Goal: Task Accomplishment & Management: Use online tool/utility

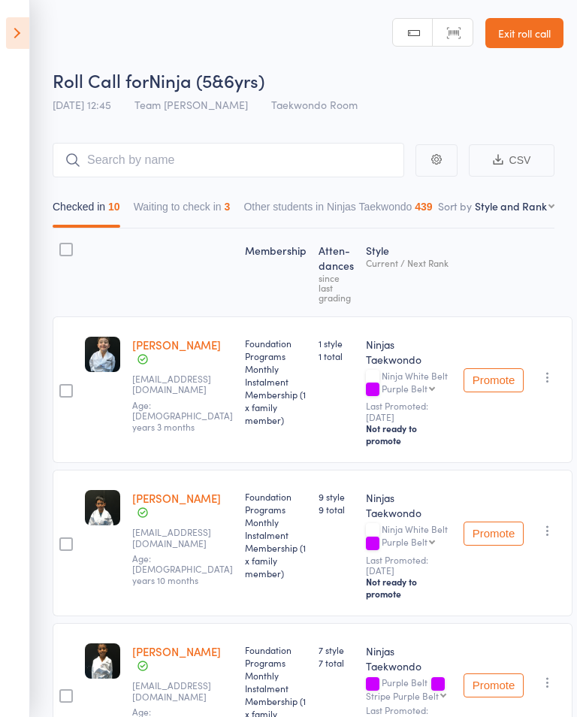
select select "10"
click at [14, 27] on icon at bounding box center [17, 33] width 23 height 32
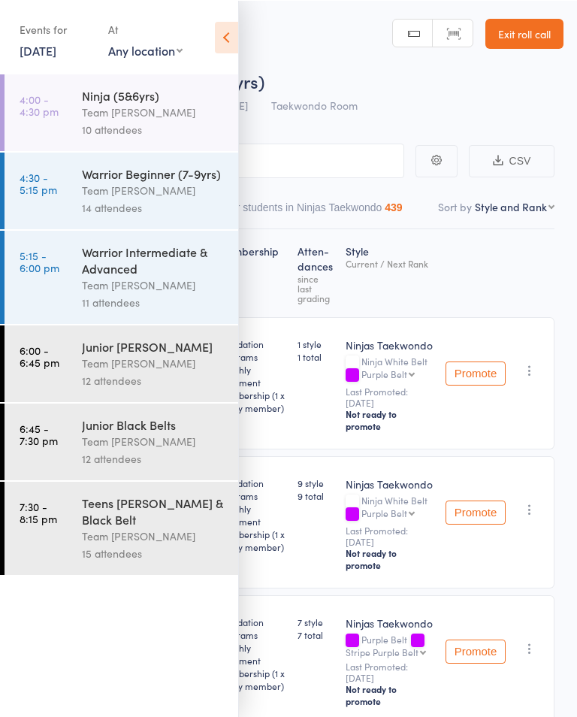
click at [56, 50] on link "12 Aug, 2025" at bounding box center [38, 49] width 37 height 17
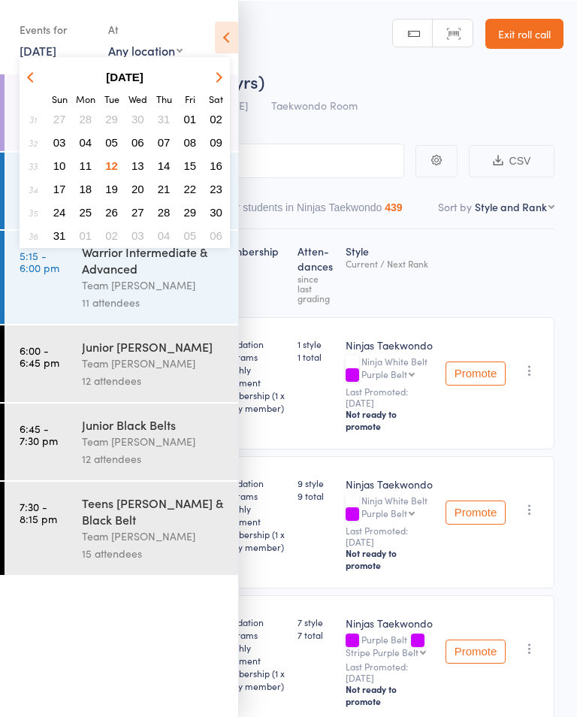
click at [195, 165] on span "15" at bounding box center [190, 165] width 13 height 13
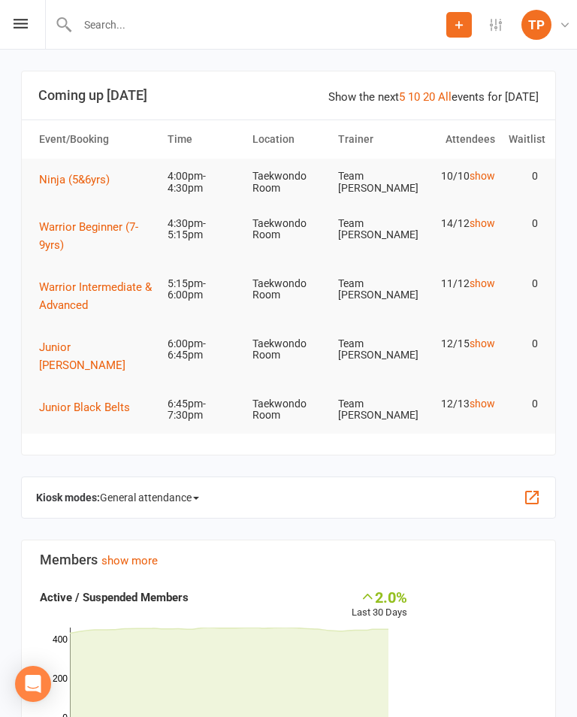
click at [188, 485] on span "General attendance" at bounding box center [149, 497] width 99 height 24
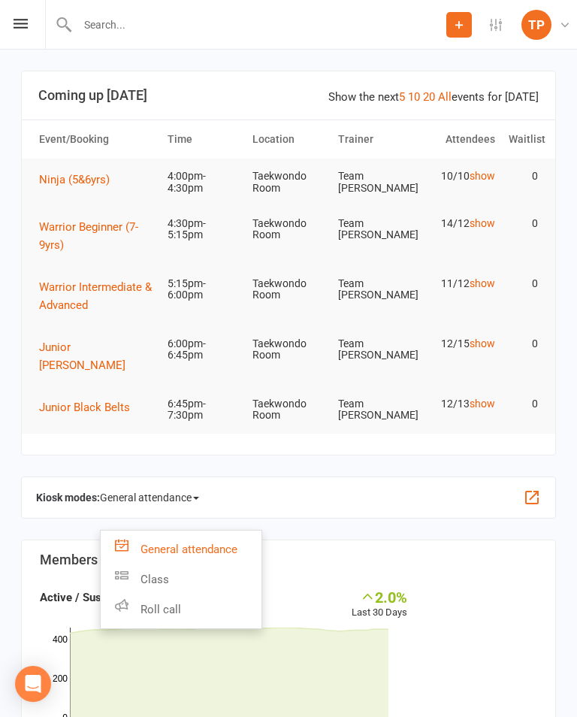
click at [216, 594] on link "Roll call" at bounding box center [181, 609] width 161 height 30
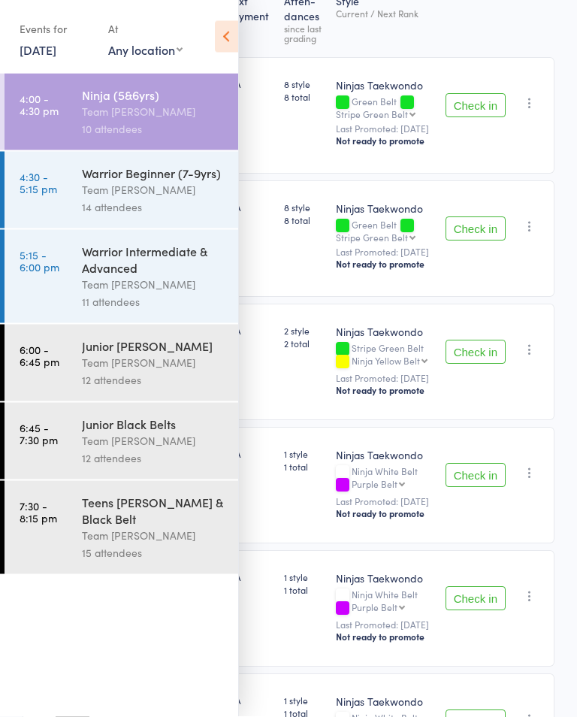
scroll to position [247, 0]
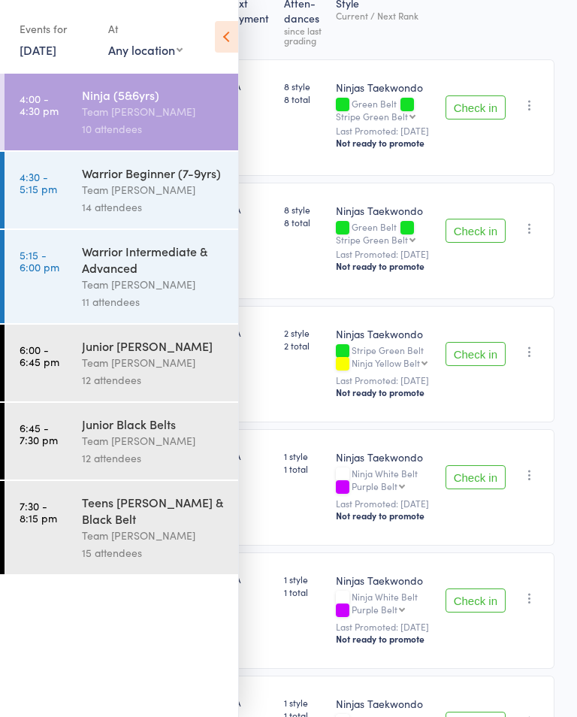
click at [228, 40] on icon at bounding box center [226, 37] width 23 height 32
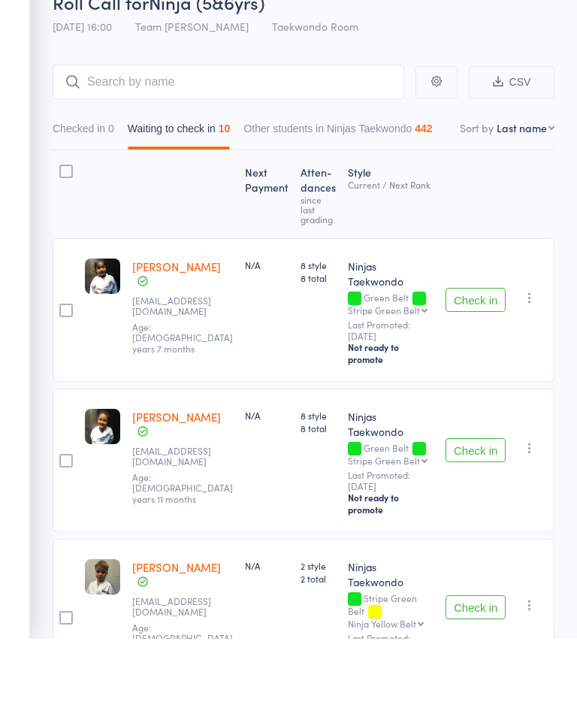
scroll to position [177, 0]
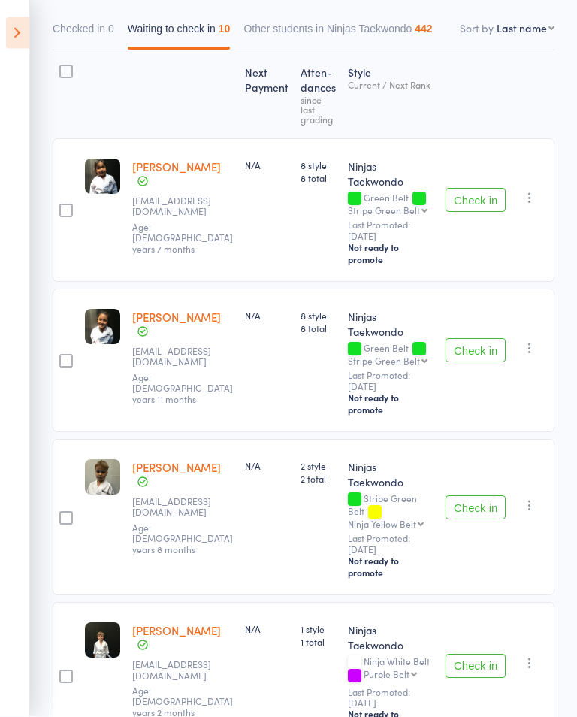
click at [26, 34] on icon at bounding box center [17, 33] width 23 height 32
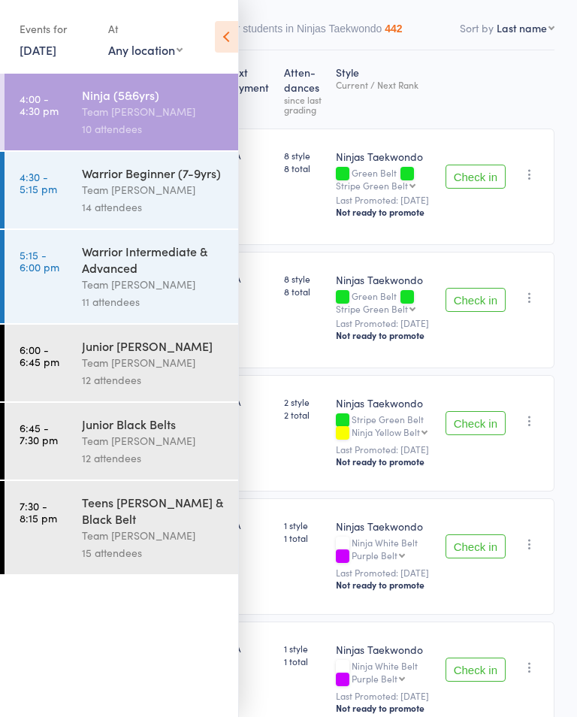
click at [56, 54] on link "[DATE]" at bounding box center [38, 49] width 37 height 17
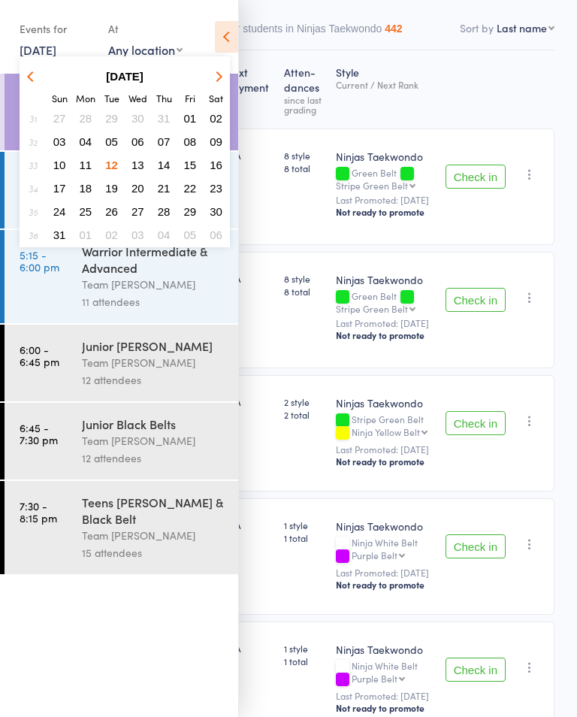
click at [193, 168] on span "15" at bounding box center [190, 165] width 13 height 13
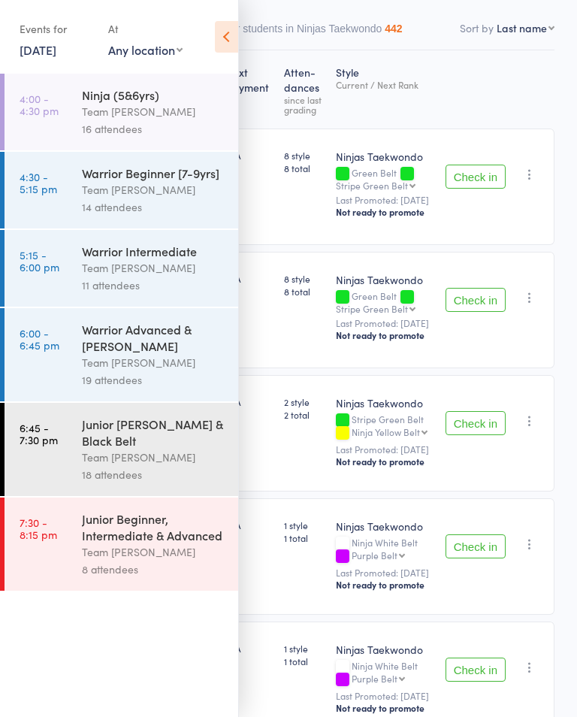
click at [172, 126] on div "16 attendees" at bounding box center [154, 128] width 144 height 17
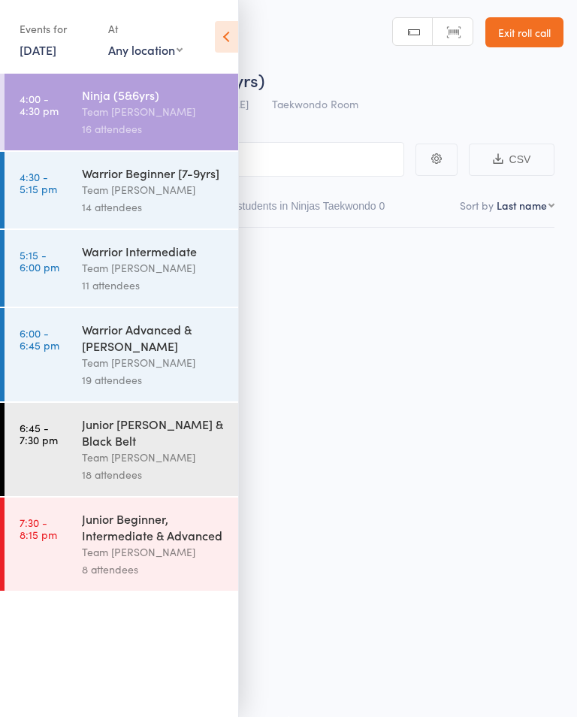
scroll to position [1, 0]
click at [225, 39] on icon at bounding box center [226, 37] width 23 height 32
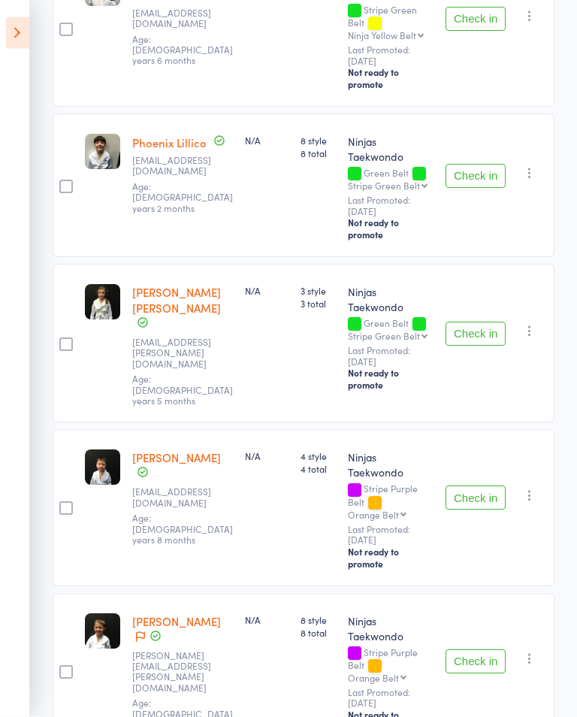
scroll to position [1647, 0]
click at [145, 631] on icon at bounding box center [140, 636] width 9 height 11
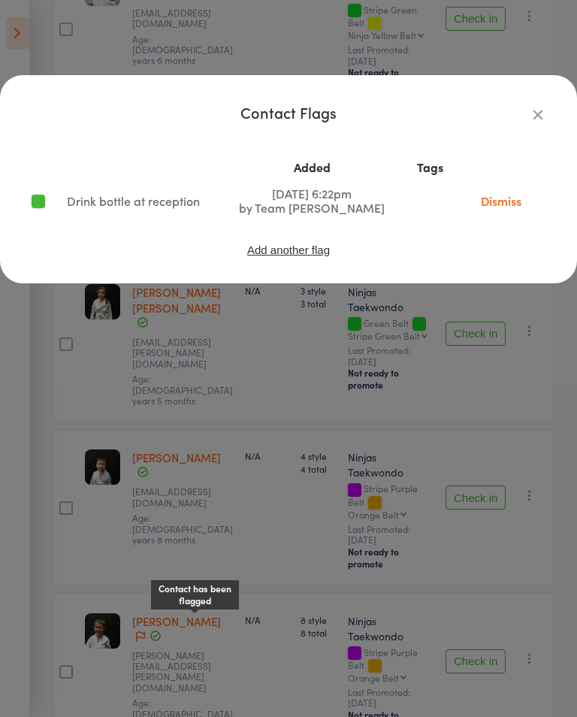
click at [546, 108] on button "button" at bounding box center [538, 114] width 18 height 18
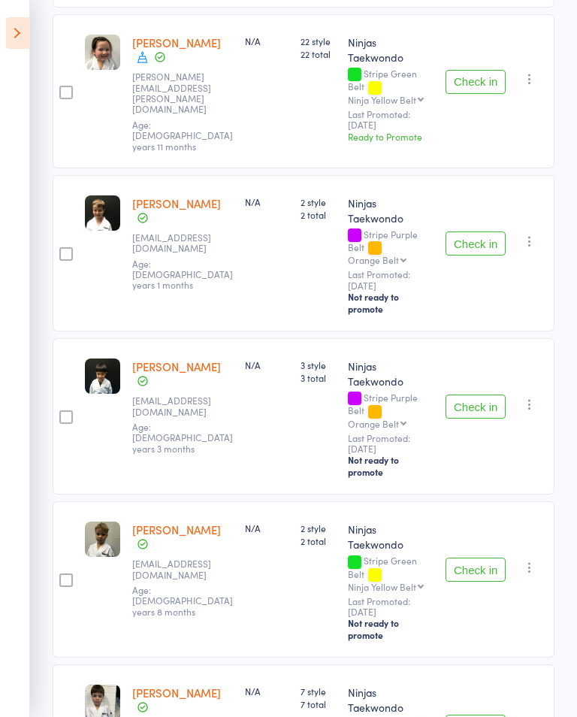
scroll to position [458, 0]
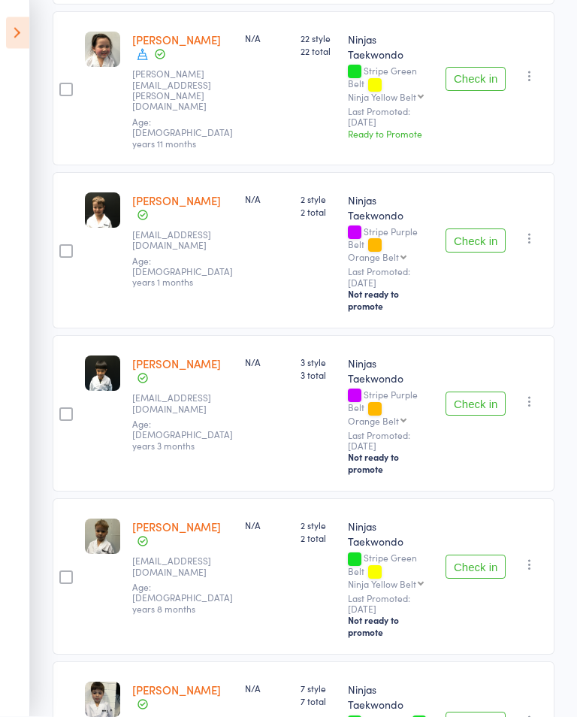
click at [27, 29] on icon at bounding box center [17, 33] width 23 height 32
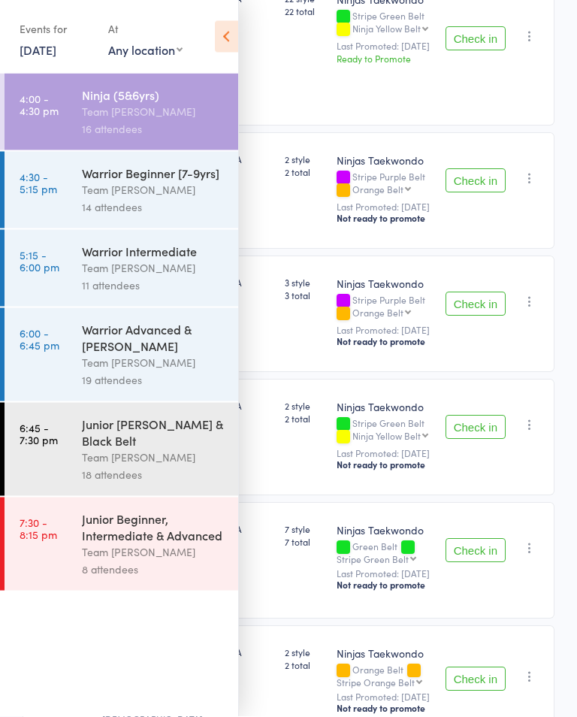
scroll to position [458, 0]
click at [56, 51] on link "[DATE]" at bounding box center [38, 49] width 37 height 17
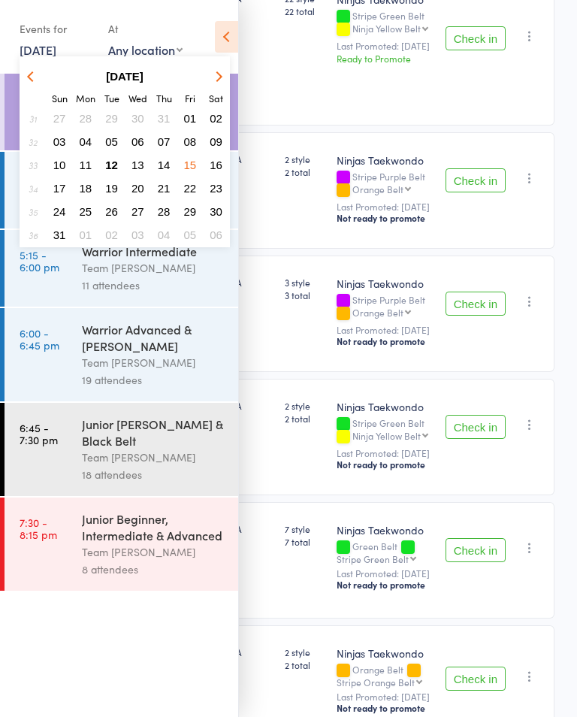
click at [117, 162] on span "12" at bounding box center [111, 165] width 13 height 13
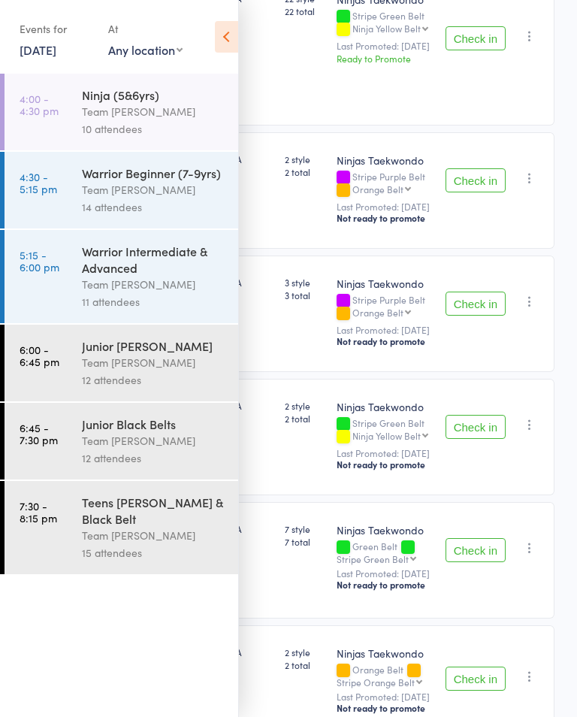
click at [223, 46] on icon at bounding box center [226, 37] width 23 height 32
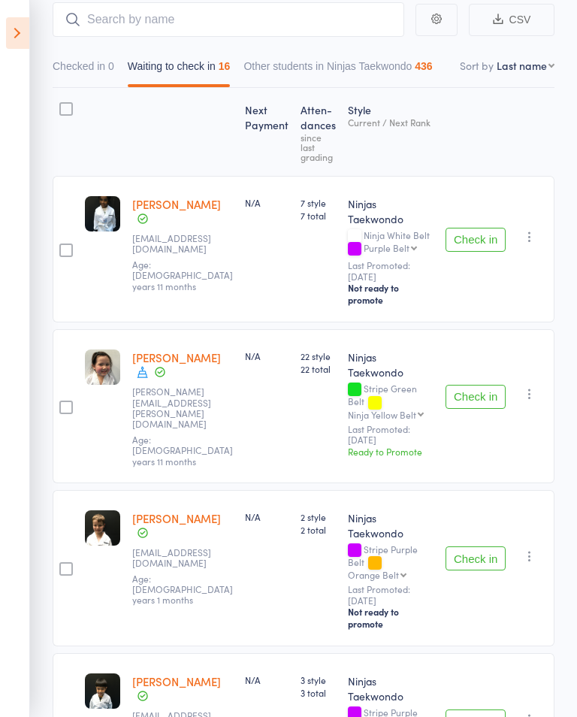
scroll to position [140, 0]
click at [59, 61] on button "Checked in 0" at bounding box center [84, 70] width 62 height 35
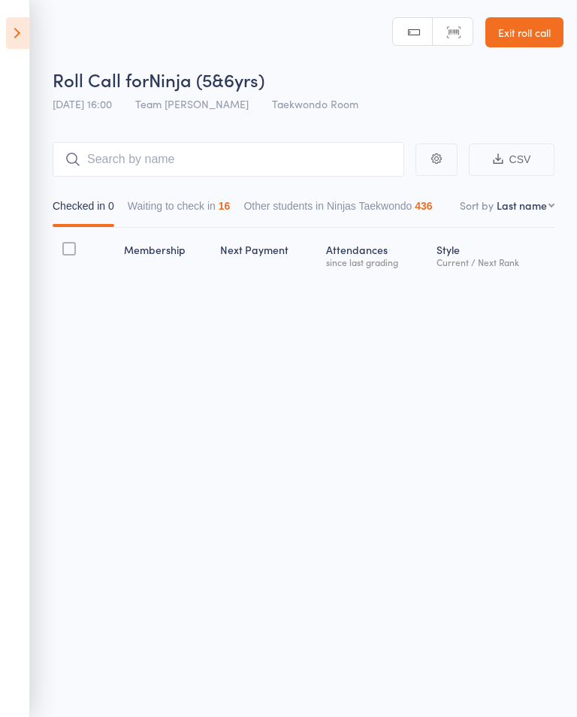
click at [29, 44] on icon at bounding box center [17, 33] width 23 height 32
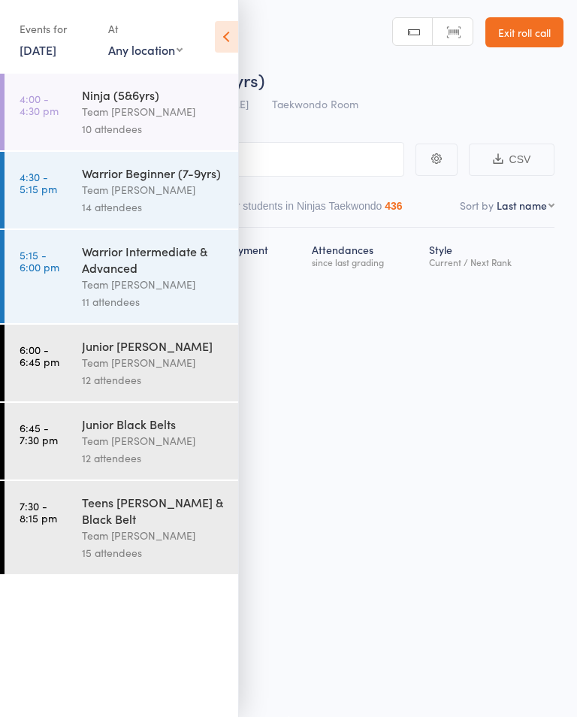
click at [56, 47] on link "12 Aug, 2025" at bounding box center [38, 49] width 37 height 17
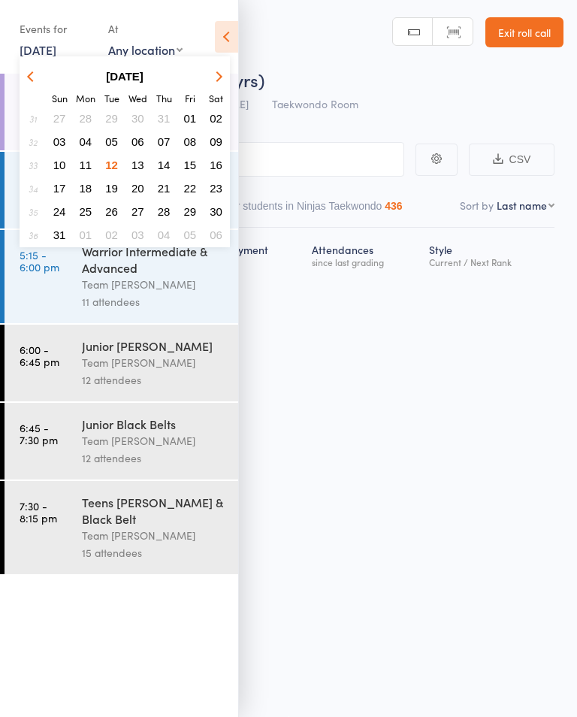
click at [111, 168] on span "12" at bounding box center [111, 165] width 13 height 13
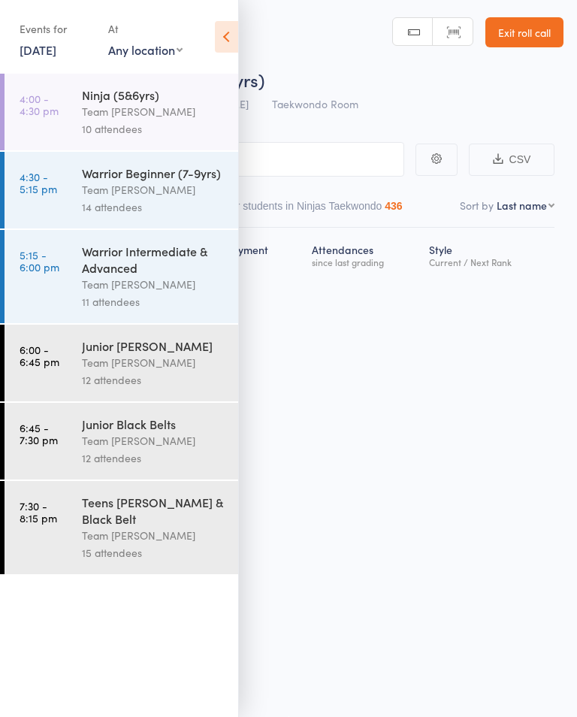
click at [184, 127] on div "10 attendees" at bounding box center [154, 128] width 144 height 17
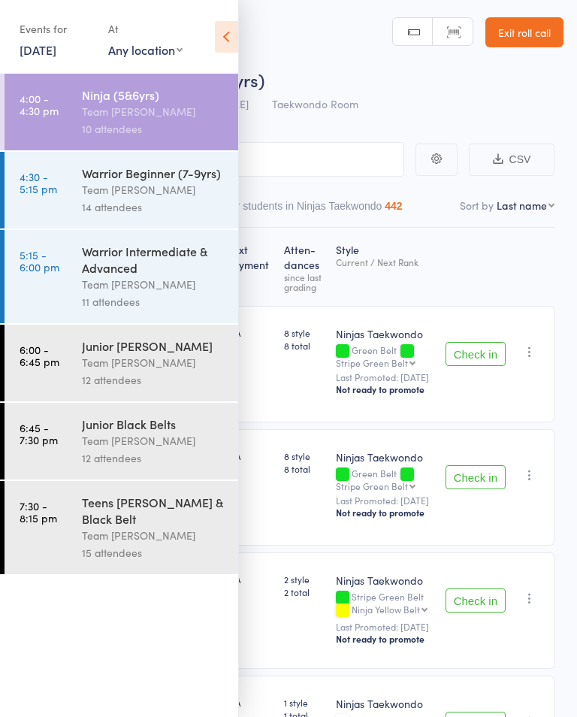
click at [216, 36] on icon at bounding box center [226, 37] width 23 height 32
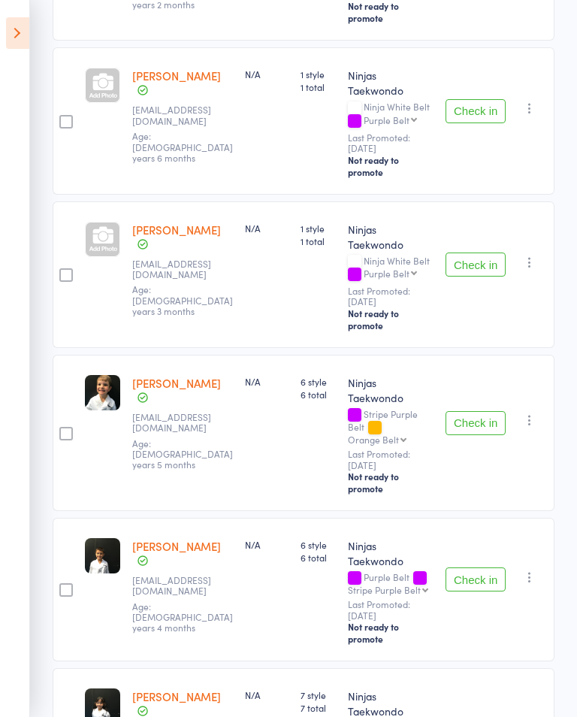
scroll to position [885, 0]
click at [101, 222] on div at bounding box center [102, 239] width 35 height 35
